Goal: Information Seeking & Learning: Understand process/instructions

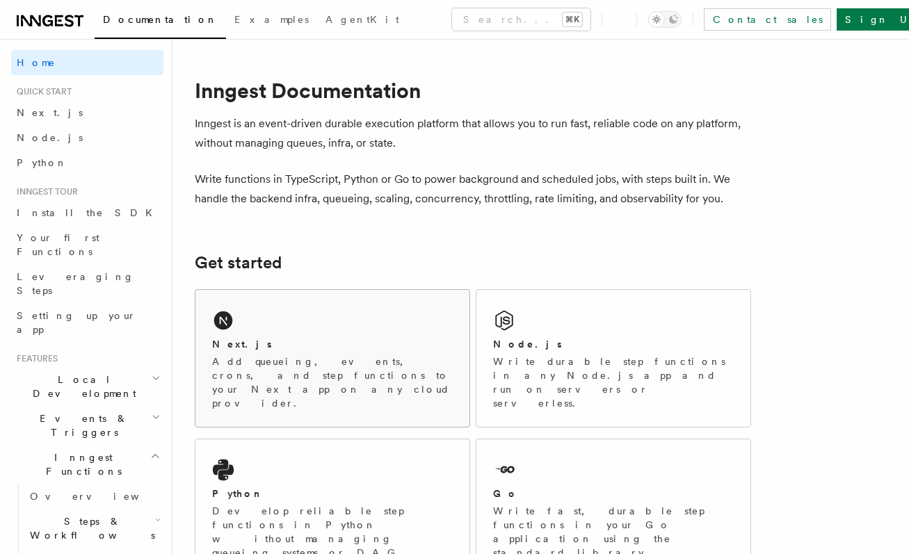
click at [333, 320] on div "Next.js Add queueing, events, crons, and step functions to your Next app on any…" at bounding box center [332, 358] width 274 height 137
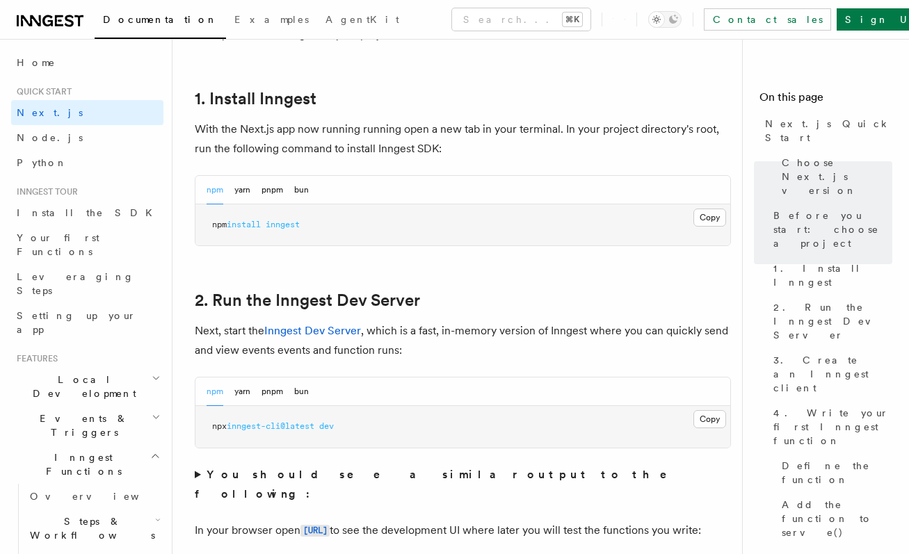
scroll to position [778, 0]
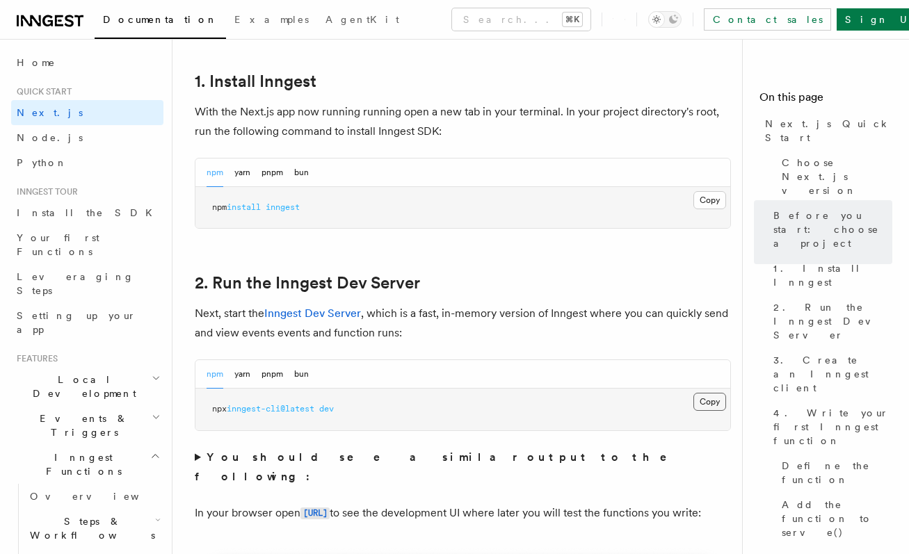
click at [708, 393] on button "Copy Copied" at bounding box center [709, 402] width 33 height 18
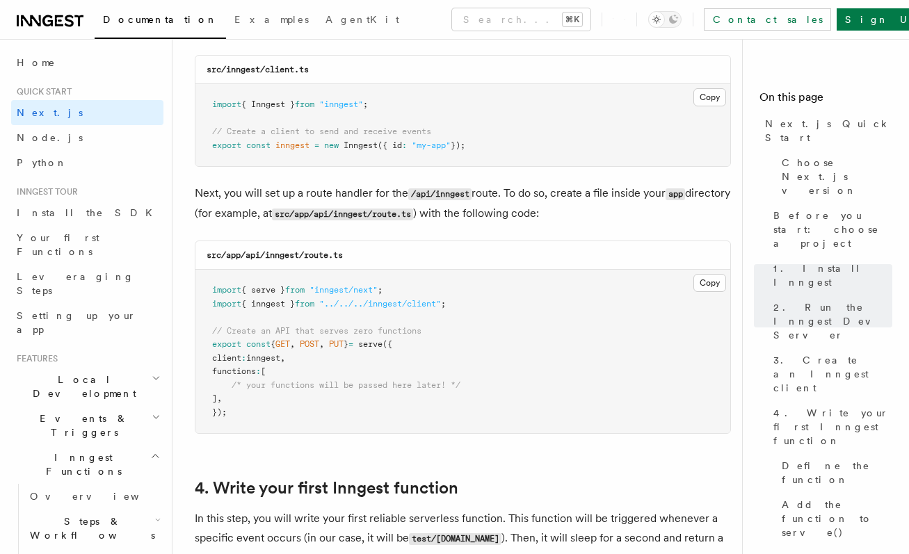
scroll to position [1833, 0]
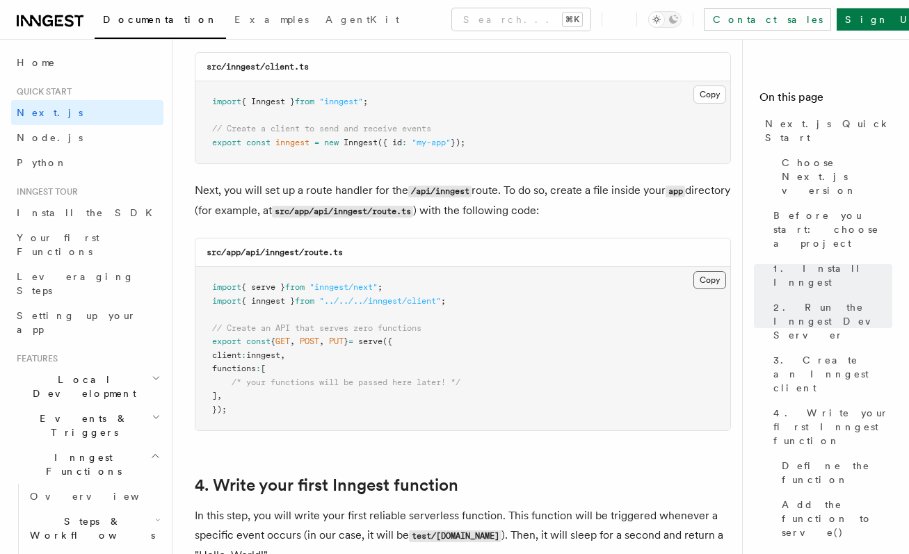
click at [703, 271] on button "Copy Copied" at bounding box center [709, 280] width 33 height 18
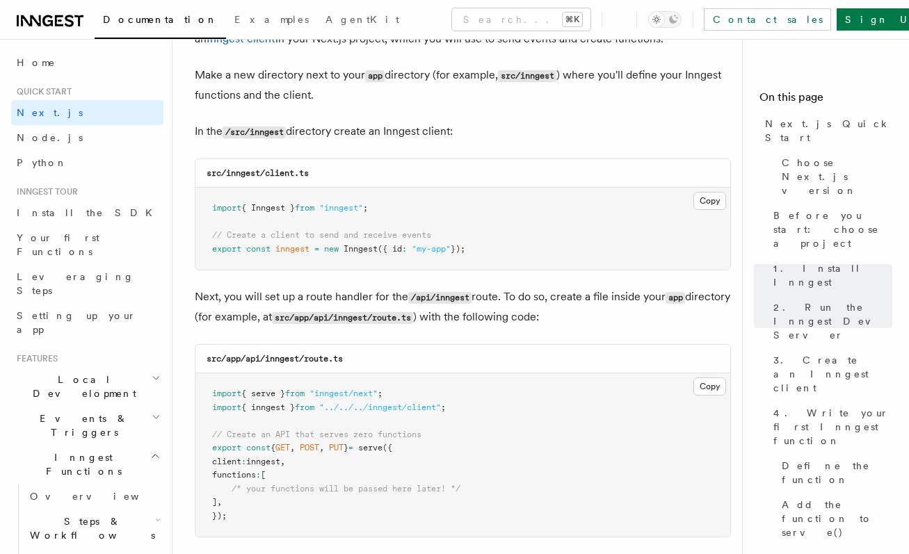
scroll to position [1709, 0]
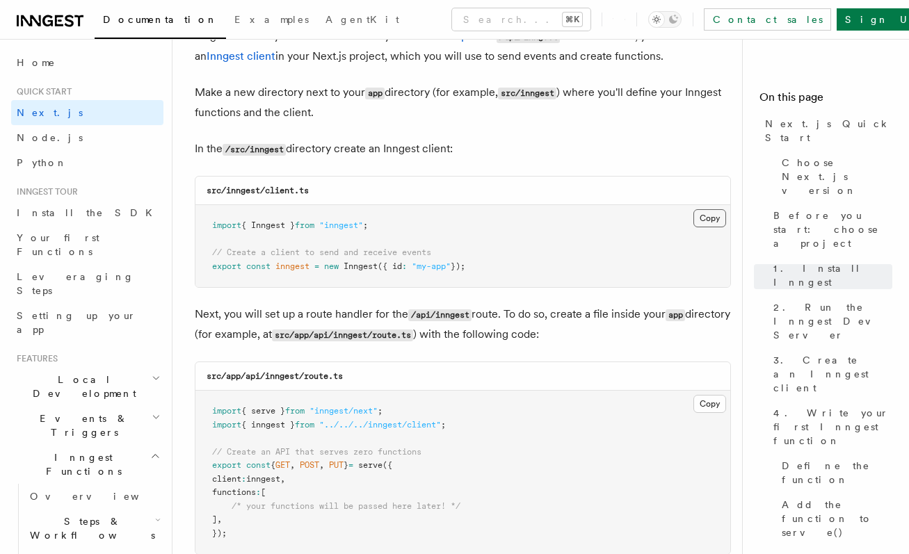
click at [703, 209] on button "Copy Copied" at bounding box center [709, 218] width 33 height 18
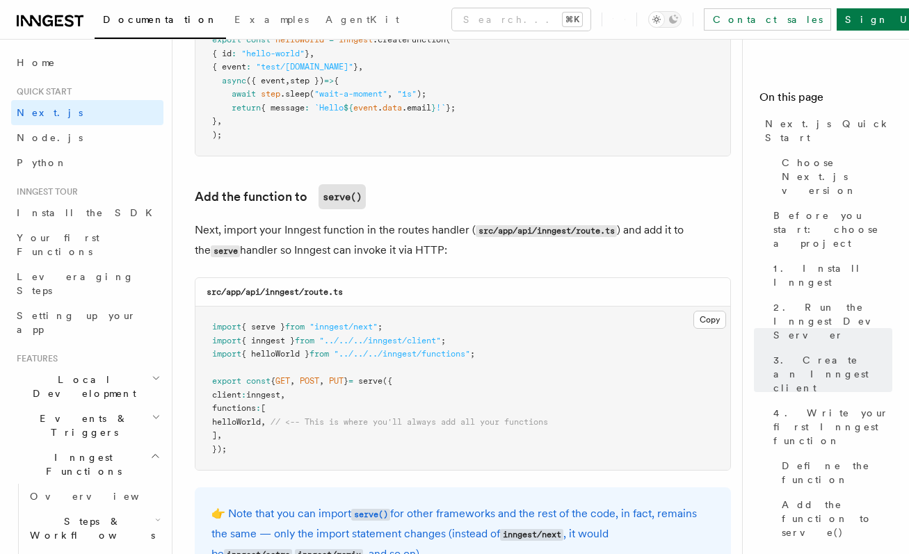
scroll to position [2626, 0]
